Goal: Book appointment/travel/reservation

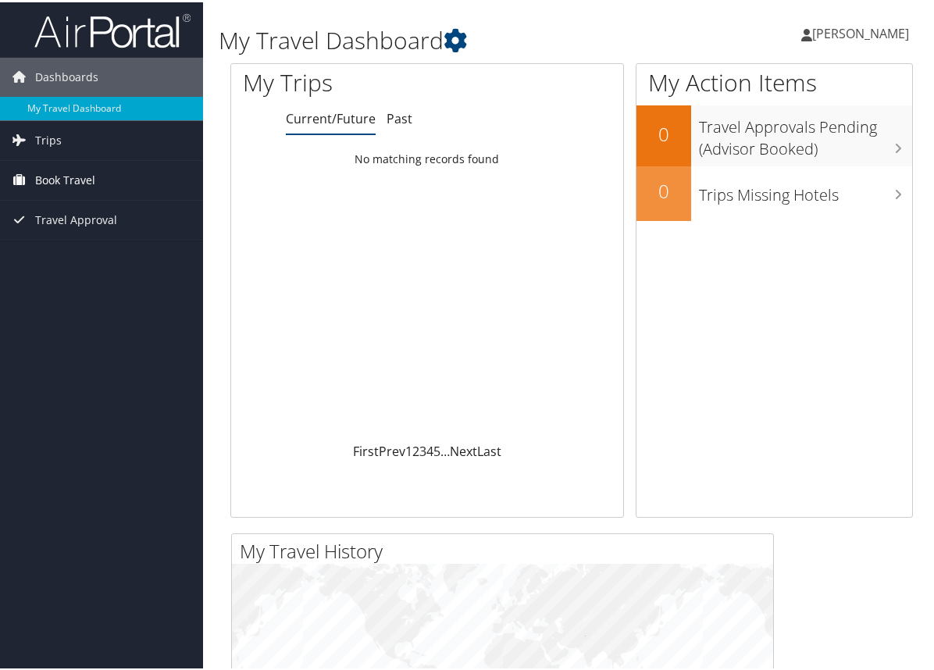
click at [56, 170] on span "Book Travel" at bounding box center [65, 178] width 60 height 39
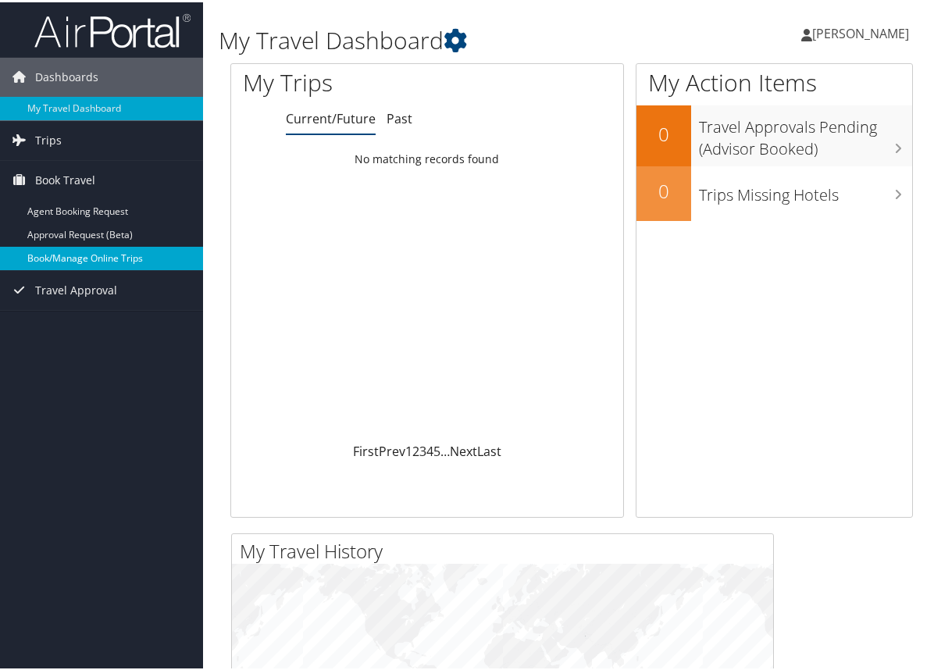
click at [105, 253] on link "Book/Manage Online Trips" at bounding box center [101, 256] width 203 height 23
